Goal: Information Seeking & Learning: Learn about a topic

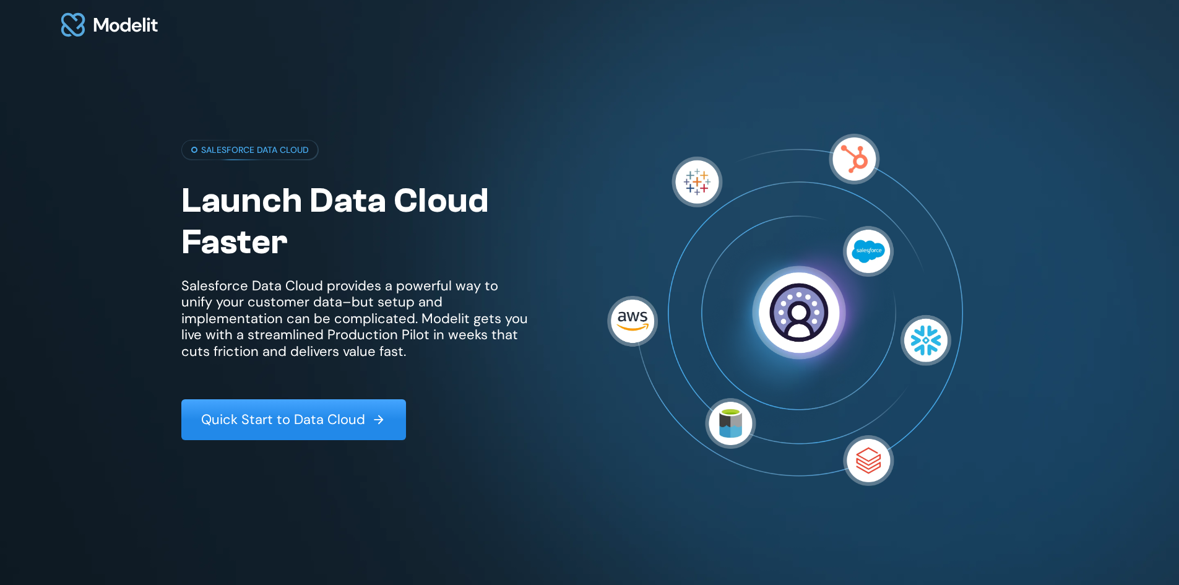
click at [239, 411] on p "Quick Start to Data Cloud" at bounding box center [283, 419] width 164 height 16
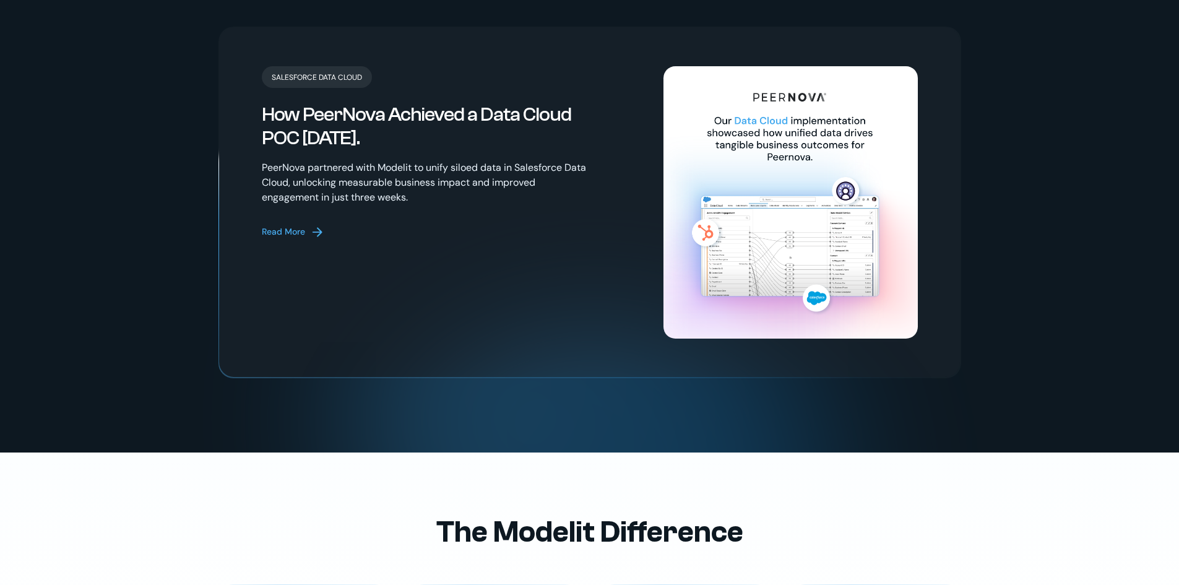
scroll to position [2644, 0]
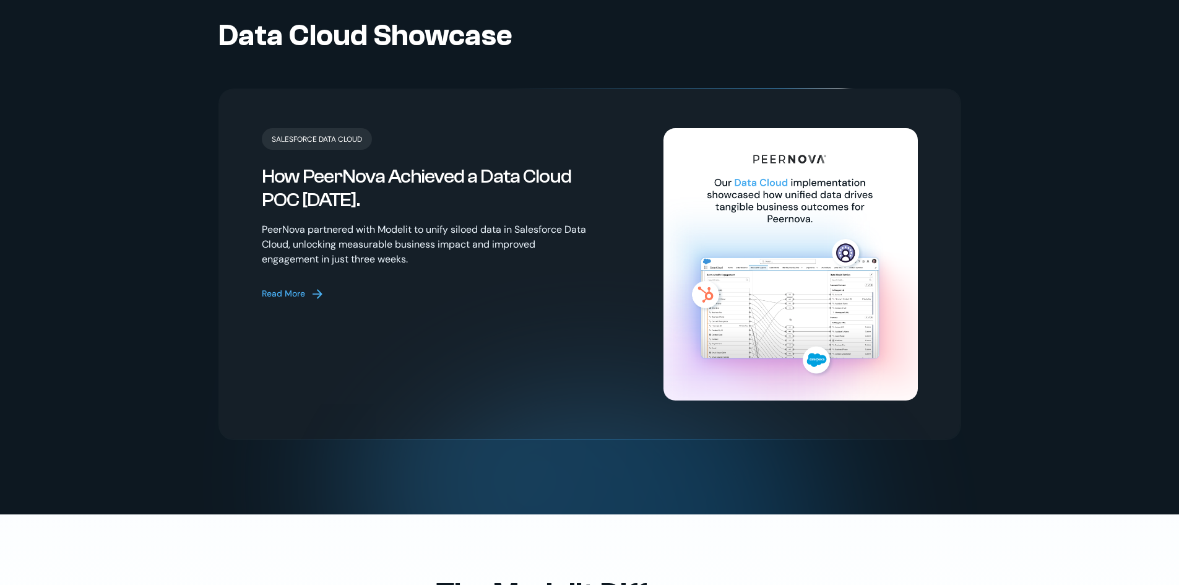
click at [273, 287] on div "Read More" at bounding box center [283, 293] width 43 height 13
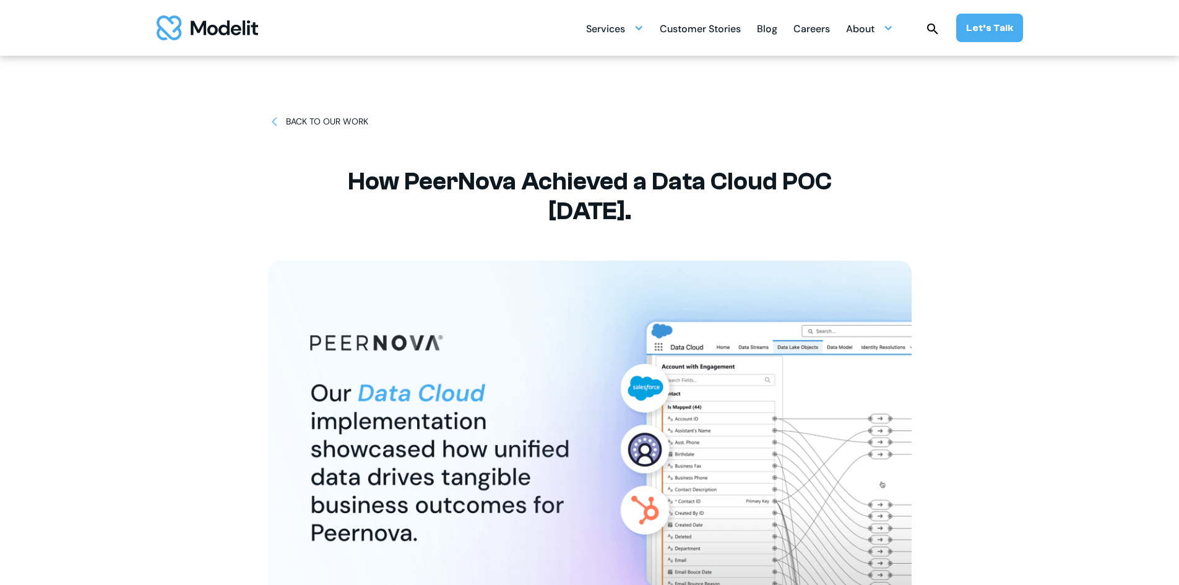
click at [271, 119] on img at bounding box center [274, 121] width 13 height 13
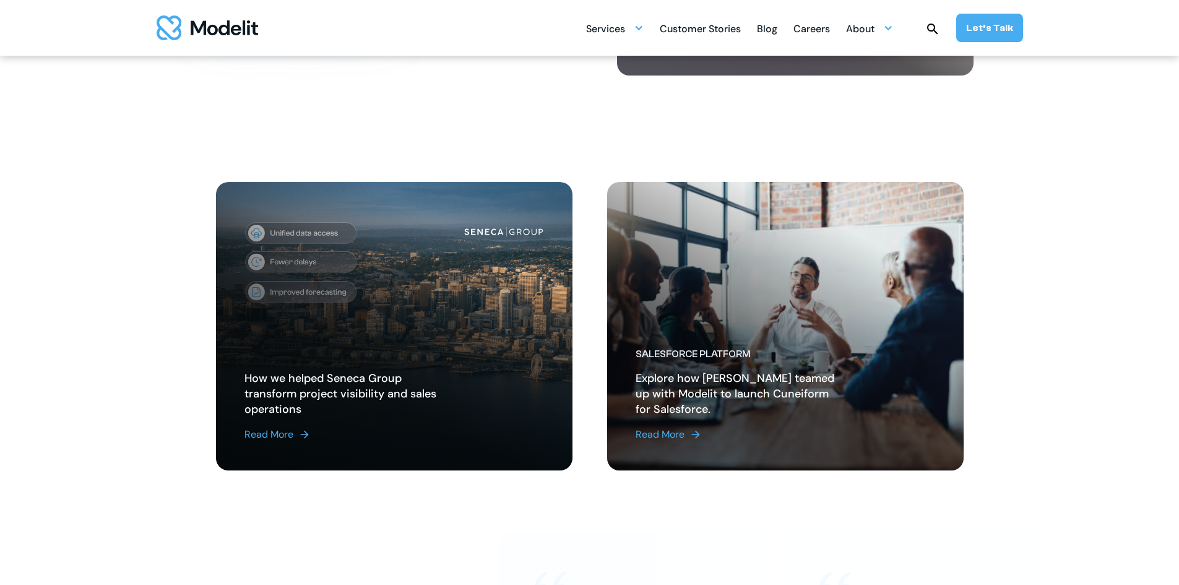
scroll to position [433, 0]
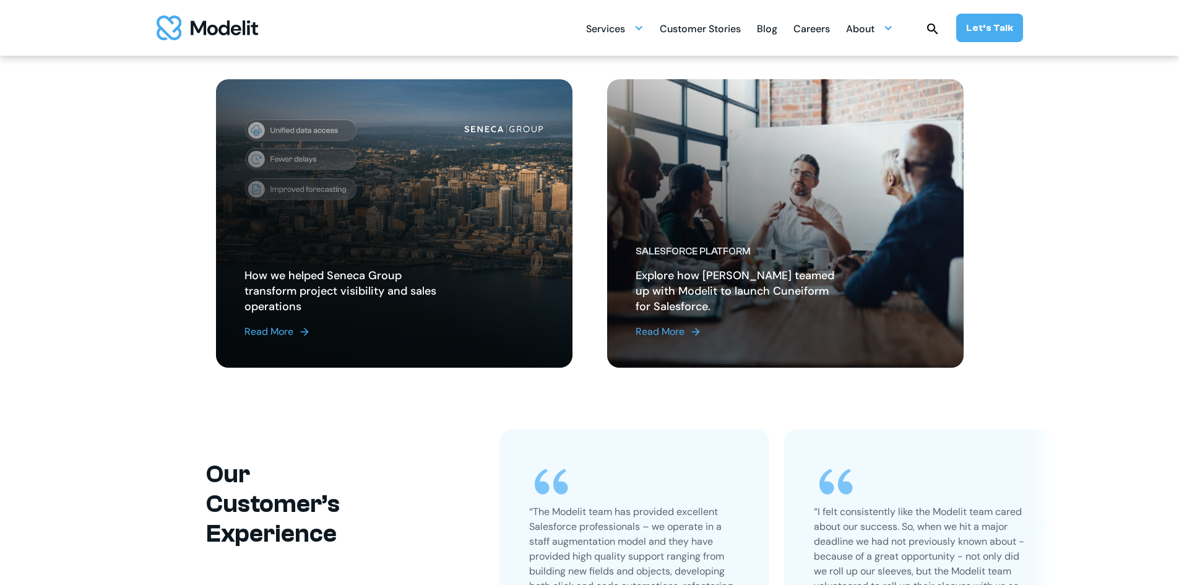
click at [692, 335] on img at bounding box center [695, 331] width 12 height 12
